Goal: Task Accomplishment & Management: Manage account settings

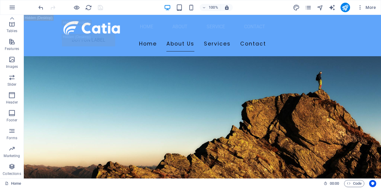
scroll to position [1418, 0]
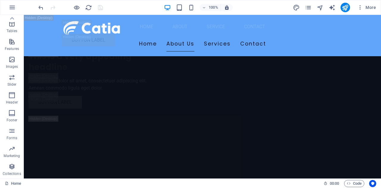
drag, startPoint x: 379, startPoint y: 47, endPoint x: 399, endPoint y: 199, distance: 153.6
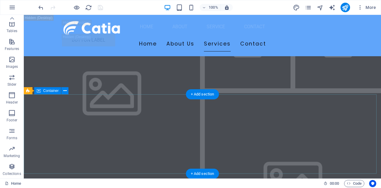
drag, startPoint x: 379, startPoint y: 172, endPoint x: 248, endPoint y: 142, distance: 134.3
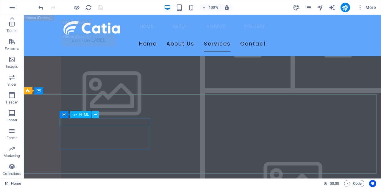
click at [96, 115] on icon at bounding box center [95, 115] width 3 height 6
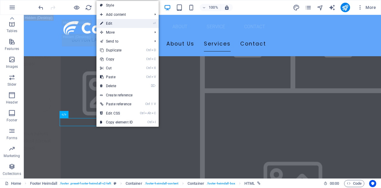
click at [132, 22] on link "⏎ Edit" at bounding box center [116, 23] width 40 height 9
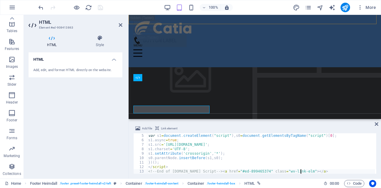
scroll to position [8734, 0]
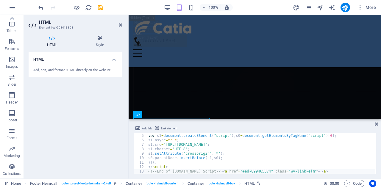
click at [113, 58] on h4 "HTML" at bounding box center [76, 57] width 94 height 11
click at [122, 25] on icon at bounding box center [121, 25] width 4 height 5
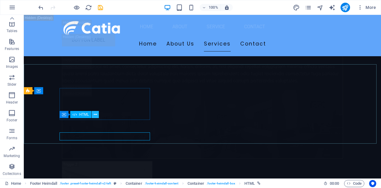
scroll to position [7921, 0]
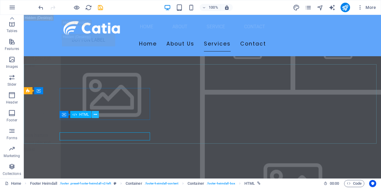
click at [96, 116] on icon at bounding box center [95, 115] width 3 height 6
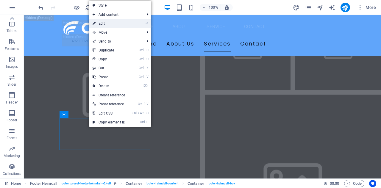
click at [115, 23] on link "⏎ Edit" at bounding box center [109, 23] width 40 height 9
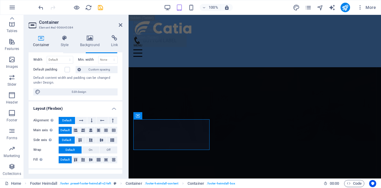
scroll to position [0, 0]
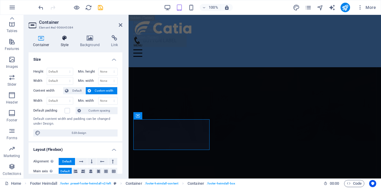
click at [69, 37] on icon at bounding box center [64, 38] width 17 height 6
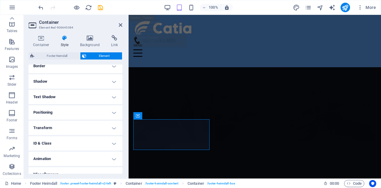
scroll to position [142, 0]
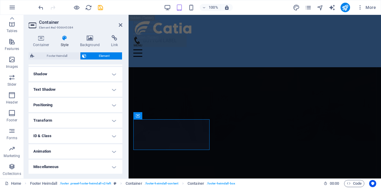
drag, startPoint x: 121, startPoint y: 79, endPoint x: 2, endPoint y: 134, distance: 131.0
click at [91, 41] on icon at bounding box center [90, 38] width 29 height 6
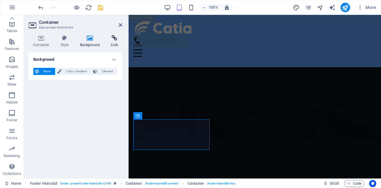
click at [111, 39] on icon at bounding box center [114, 38] width 16 height 6
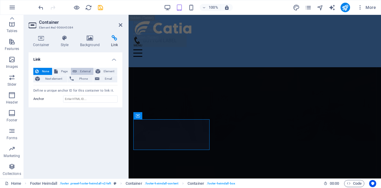
click at [81, 71] on span "External" at bounding box center [85, 71] width 13 height 7
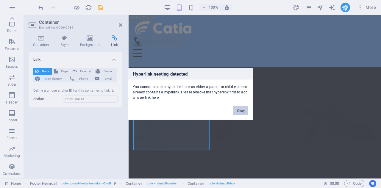
click at [245, 112] on button "Okay" at bounding box center [240, 110] width 15 height 9
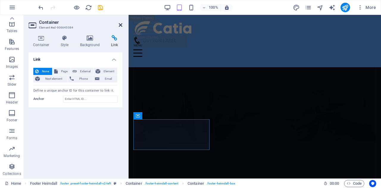
drag, startPoint x: 120, startPoint y: 26, endPoint x: 97, endPoint y: 9, distance: 28.3
click at [120, 26] on icon at bounding box center [121, 25] width 4 height 5
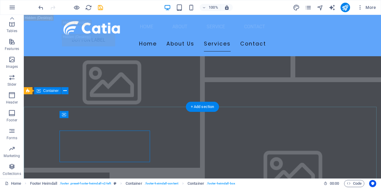
scroll to position [7921, 0]
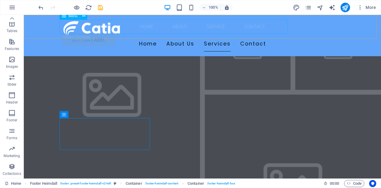
click at [284, 27] on nav "Home About Service Contact" at bounding box center [202, 27] width 281 height 14
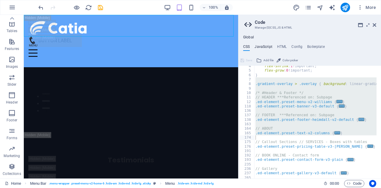
click at [270, 48] on h4 "JavaScript" at bounding box center [263, 48] width 18 height 7
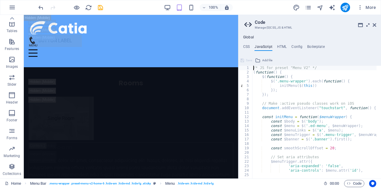
scroll to position [0, 0]
click at [368, 26] on icon at bounding box center [368, 25] width 0 height 5
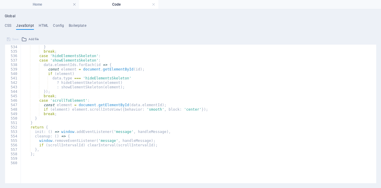
scroll to position [2377, 0]
click at [43, 22] on div "Global CSS JavaScript HTML Config Boilerplate } 4 5 6 7 8 9 10 11 12 118 136 13…" at bounding box center [190, 98] width 371 height 169
click at [42, 25] on h4 "HTML" at bounding box center [44, 26] width 10 height 7
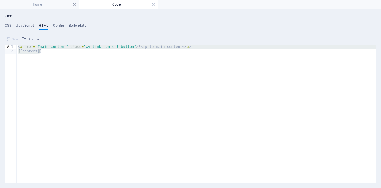
click at [158, 44] on div "<a href="#main-content" class="wv-link-content button">Skip to main content</a>…" at bounding box center [190, 108] width 371 height 149
click at [54, 26] on h4 "Config" at bounding box center [58, 26] width 11 height 7
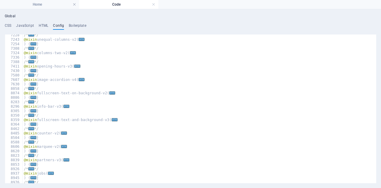
scroll to position [9559, 0]
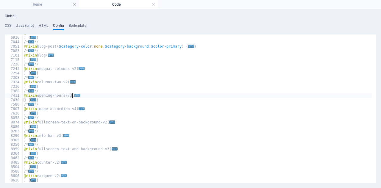
click at [75, 95] on span "..." at bounding box center [77, 95] width 6 height 3
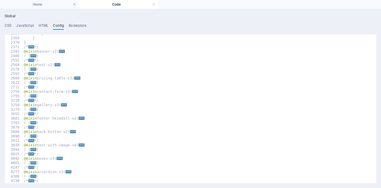
scroll to position [9246, 0]
click at [55, 63] on span "..." at bounding box center [57, 64] width 6 height 3
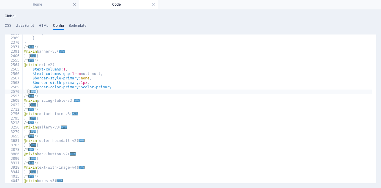
click at [35, 92] on span "..." at bounding box center [33, 91] width 6 height 3
click at [32, 92] on span "..." at bounding box center [33, 91] width 6 height 3
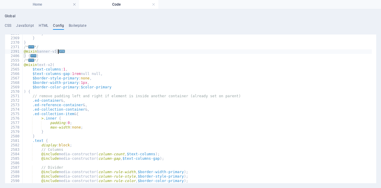
click at [61, 51] on span "..." at bounding box center [62, 51] width 6 height 3
type textarea "@mixin banner-v3("
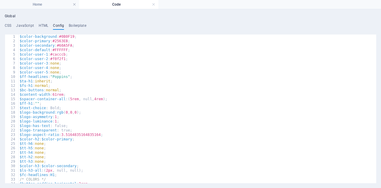
scroll to position [0, 0]
click at [79, 28] on h4 "Boilerplate" at bounding box center [78, 26] width 18 height 7
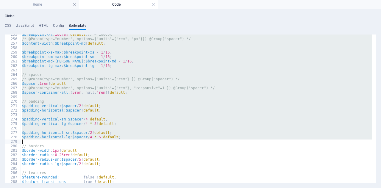
scroll to position [601, 0]
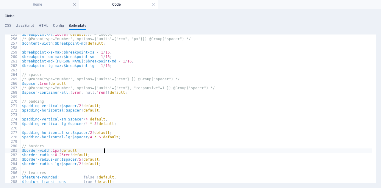
click at [340, 150] on div "$breakpoint-xl : 100rem ! default ; // ~ 1600px /* @Param(type="number", option…" at bounding box center [286, 108] width 531 height 153
type textarea "$border-width: 1px !default;"
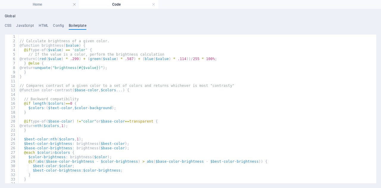
scroll to position [0, 0]
drag, startPoint x: 376, startPoint y: 45, endPoint x: 380, endPoint y: 19, distance: 26.0
click at [380, 19] on div "Global CSS JavaScript HTML Config Boilerplate } 4 5 6 7 8 9 10 11 12 118 136 13…" at bounding box center [190, 98] width 381 height 179
click at [305, 26] on ul "CSS JavaScript HTML Config Boilerplate" at bounding box center [190, 26] width 371 height 7
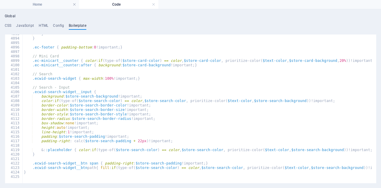
scroll to position [9600, 0]
click at [155, 4] on link at bounding box center [154, 5] width 4 height 6
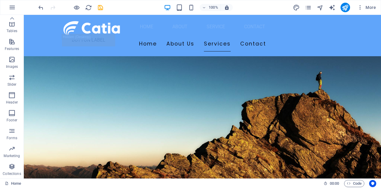
drag, startPoint x: 280, startPoint y: 31, endPoint x: 108, endPoint y: 29, distance: 172.2
click at [280, 31] on nav "Home About Service Contact" at bounding box center [202, 27] width 281 height 14
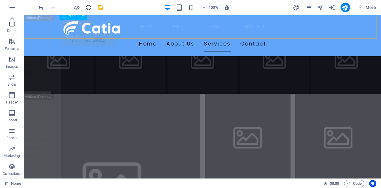
scroll to position [7921, 0]
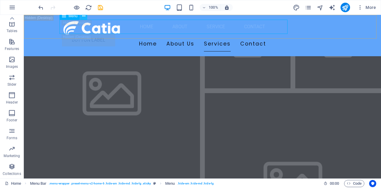
click at [83, 16] on icon at bounding box center [178, 12] width 281 height 14
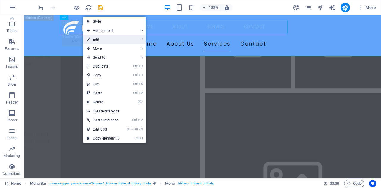
click at [111, 41] on link "⏎ Edit" at bounding box center [103, 39] width 40 height 9
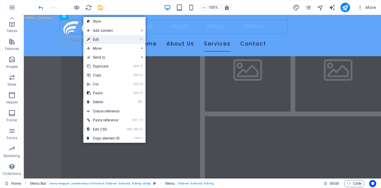
select select
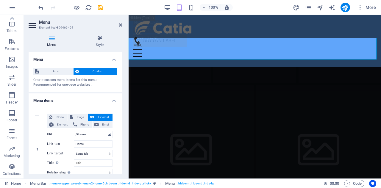
drag, startPoint x: 121, startPoint y: 75, endPoint x: 122, endPoint y: 78, distance: 3.1
click at [122, 78] on div "Menu Auto Custom Create custom menu items for this menu. Recommended for one-pa…" at bounding box center [76, 112] width 94 height 121
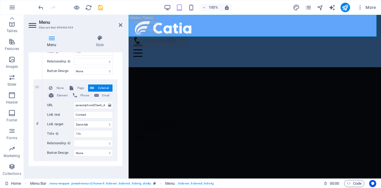
scroll to position [278, 0]
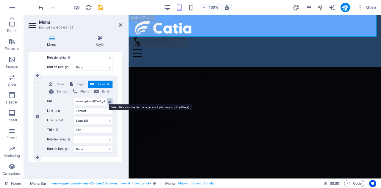
click at [109, 101] on icon at bounding box center [109, 101] width 3 height 7
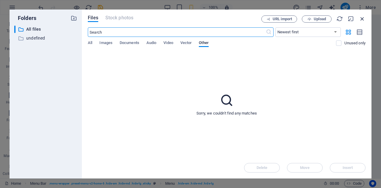
scroll to position [8959, 0]
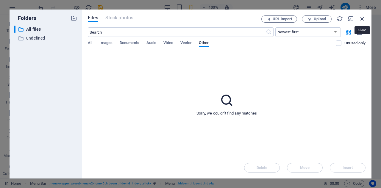
drag, startPoint x: 361, startPoint y: 21, endPoint x: 233, endPoint y: 4, distance: 129.2
click at [361, 21] on icon "button" at bounding box center [362, 18] width 7 height 7
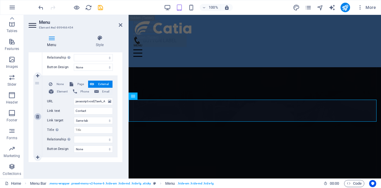
scroll to position [8882, 0]
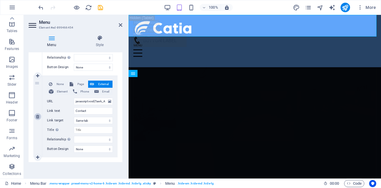
click at [37, 116] on icon at bounding box center [37, 116] width 3 height 4
select select
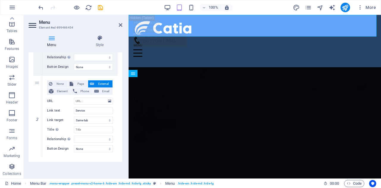
scroll to position [197, 0]
click at [100, 6] on icon "save" at bounding box center [100, 7] width 7 height 7
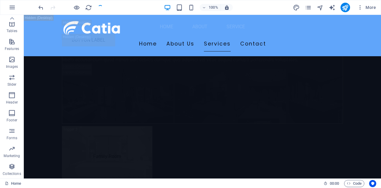
scroll to position [7889, 0]
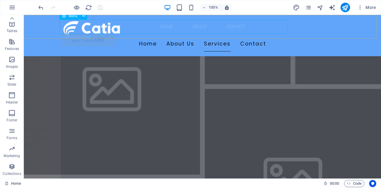
click at [280, 28] on nav "Home About Service" at bounding box center [202, 27] width 281 height 14
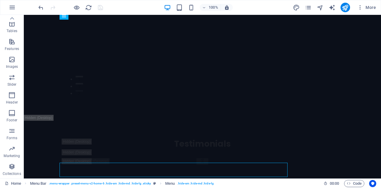
scroll to position [0, 0]
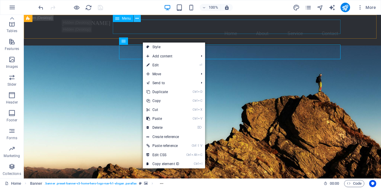
click at [136, 18] on icon at bounding box center [136, 18] width 3 height 6
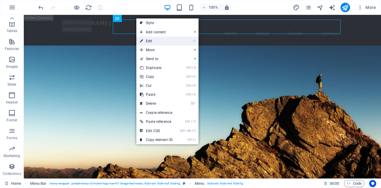
click at [148, 40] on link "⏎ Edit" at bounding box center [156, 41] width 40 height 9
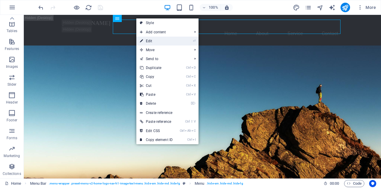
select select
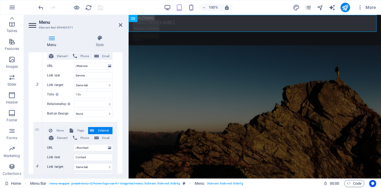
scroll to position [231, 0]
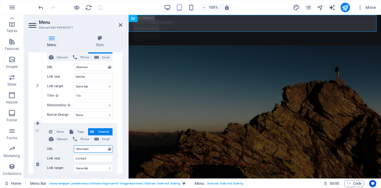
click at [93, 147] on input "/#contact" at bounding box center [93, 148] width 39 height 7
click at [92, 147] on input "/#contact" at bounding box center [93, 148] width 39 height 7
type input "/"
select select
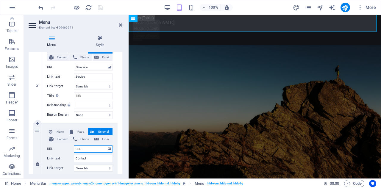
select select
paste input "javascript:void(Tawk_API.toggle())"
type input "javascript:void(Tawk_API.toggle())"
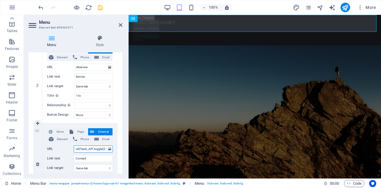
select select
type input "javascript:void(Tawk_API.toggle())"
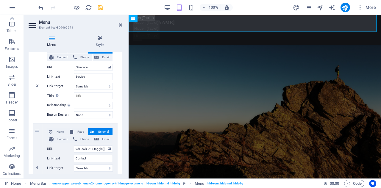
scroll to position [0, 0]
drag, startPoint x: 121, startPoint y: 136, endPoint x: 121, endPoint y: 144, distance: 8.3
click at [121, 144] on div "1 None Page External Element Phone Email Page Home Subpage Legal Notice Privacy…" at bounding box center [76, 41] width 94 height 336
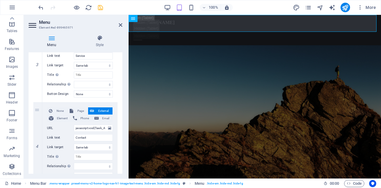
scroll to position [250, 0]
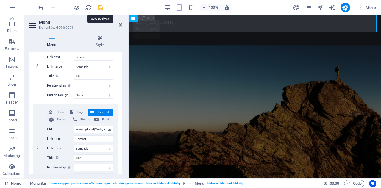
click at [99, 6] on icon "save" at bounding box center [100, 7] width 7 height 7
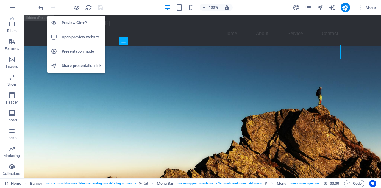
click at [80, 39] on h6 "Open preview website" at bounding box center [82, 37] width 40 height 7
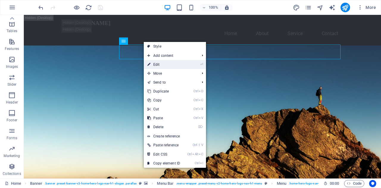
click at [161, 65] on link "⏎ Edit" at bounding box center [164, 64] width 40 height 9
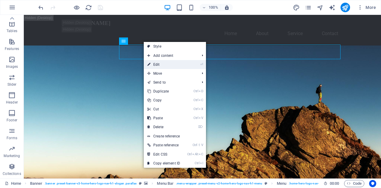
select select
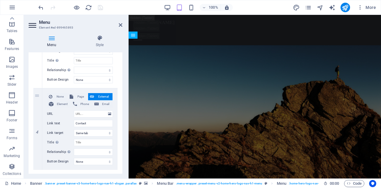
scroll to position [278, 0]
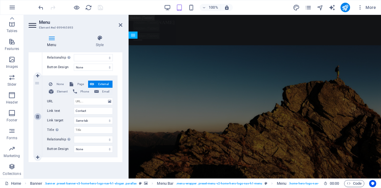
click at [37, 117] on icon at bounding box center [37, 116] width 3 height 4
select select
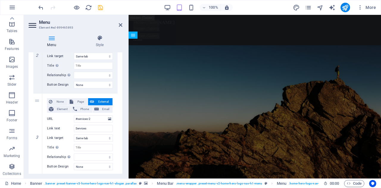
scroll to position [197, 0]
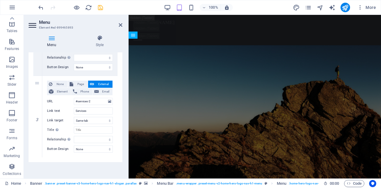
drag, startPoint x: 122, startPoint y: 134, endPoint x: 2, endPoint y: 136, distance: 119.8
click at [98, 6] on icon "save" at bounding box center [100, 7] width 7 height 7
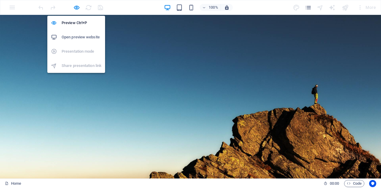
click at [77, 35] on h6 "Open preview website" at bounding box center [82, 37] width 40 height 7
